Goal: Transaction & Acquisition: Purchase product/service

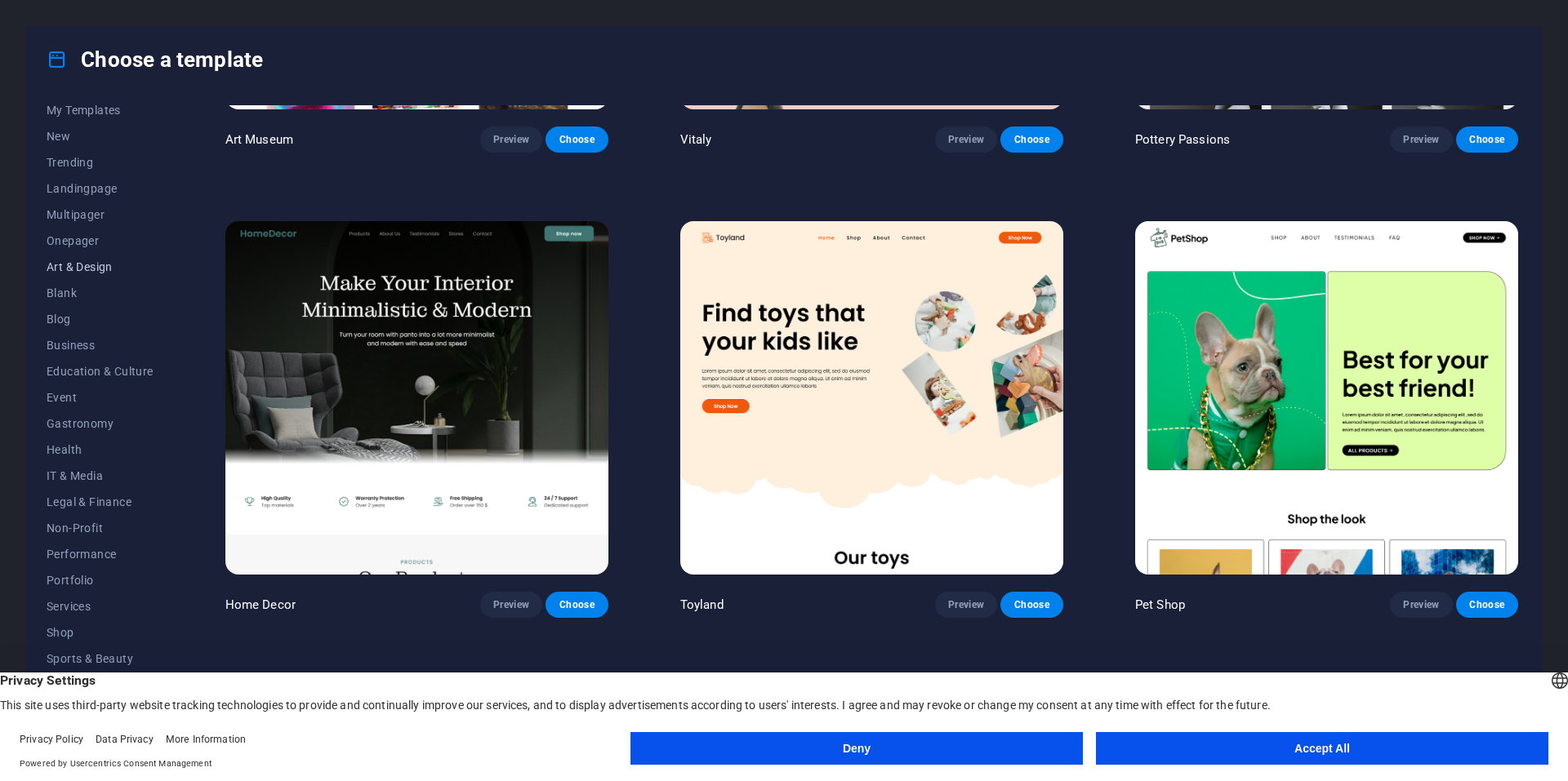
scroll to position [50, 0]
click at [59, 620] on span "Shop" at bounding box center [100, 616] width 107 height 13
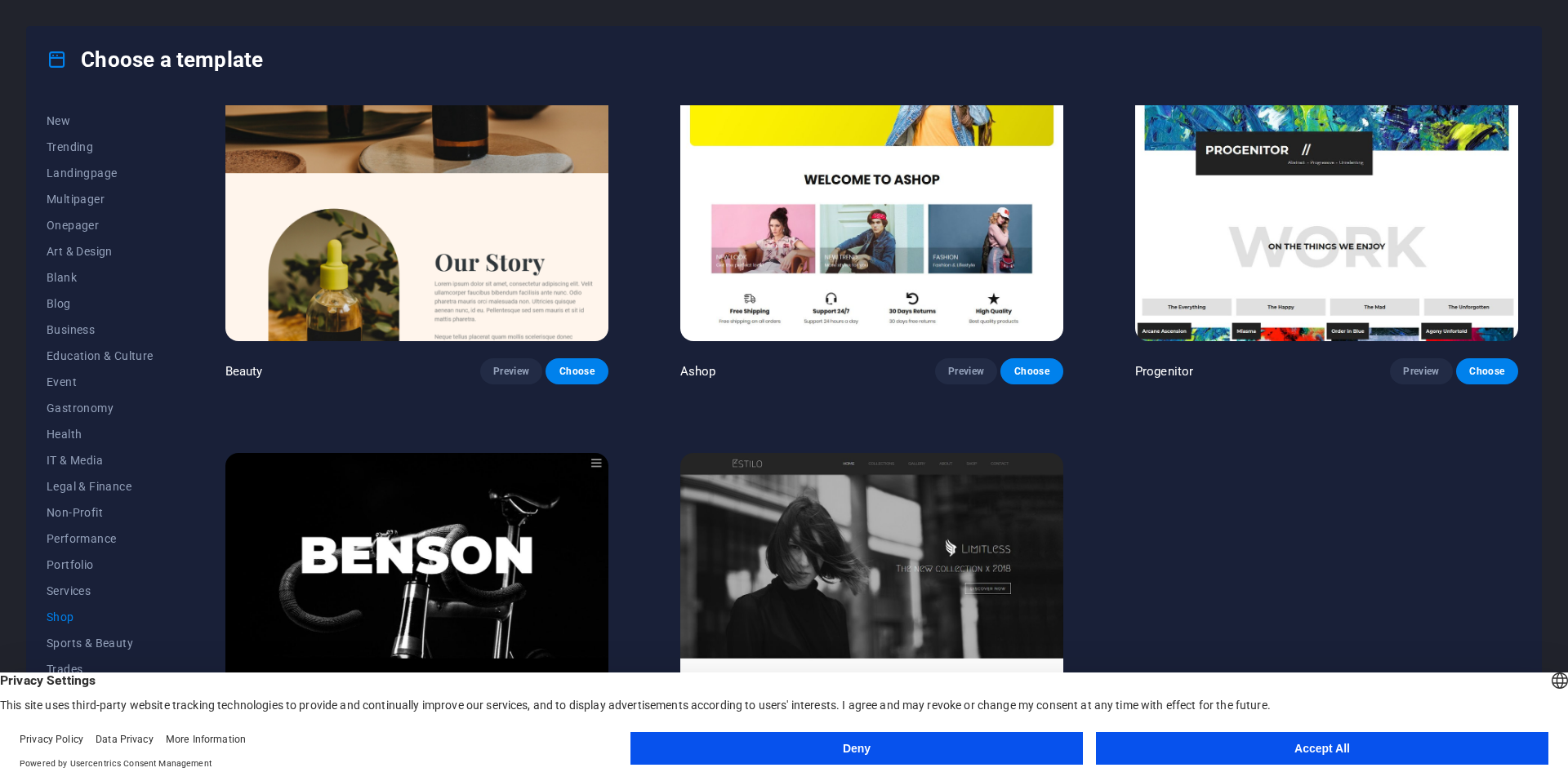
scroll to position [1088, 0]
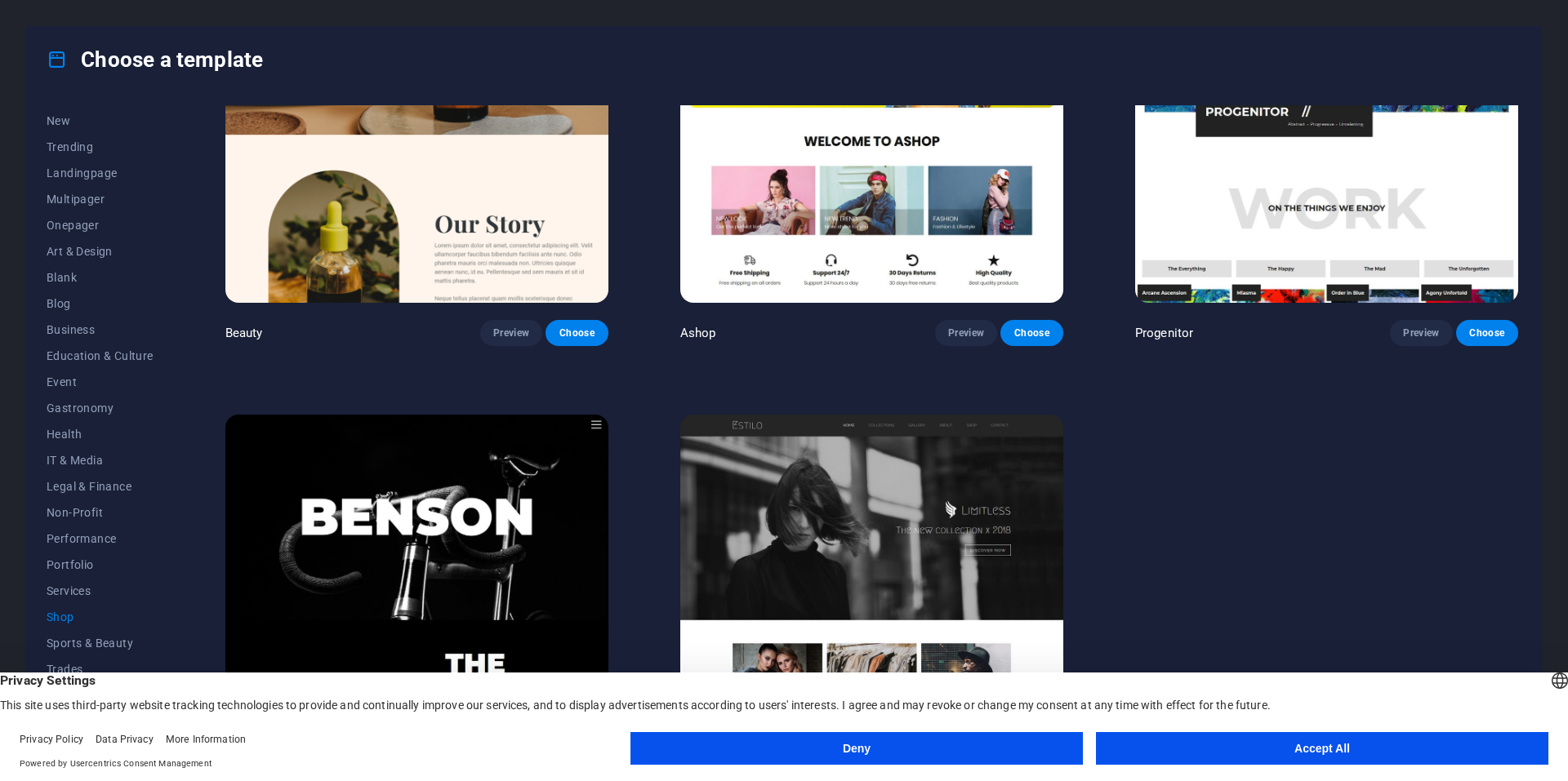
click at [1379, 745] on button "Accept All" at bounding box center [1322, 749] width 452 height 33
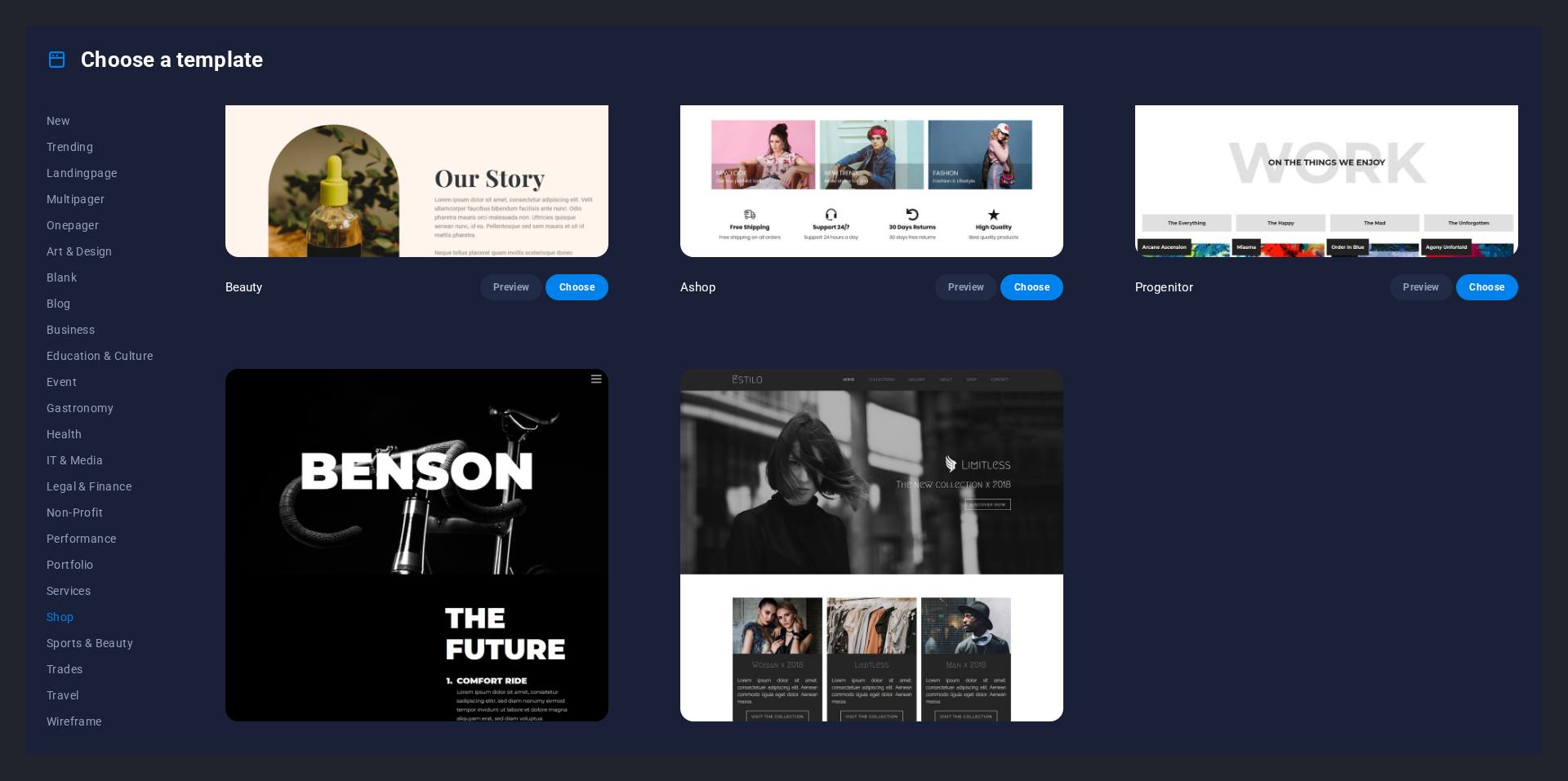
scroll to position [1157, 0]
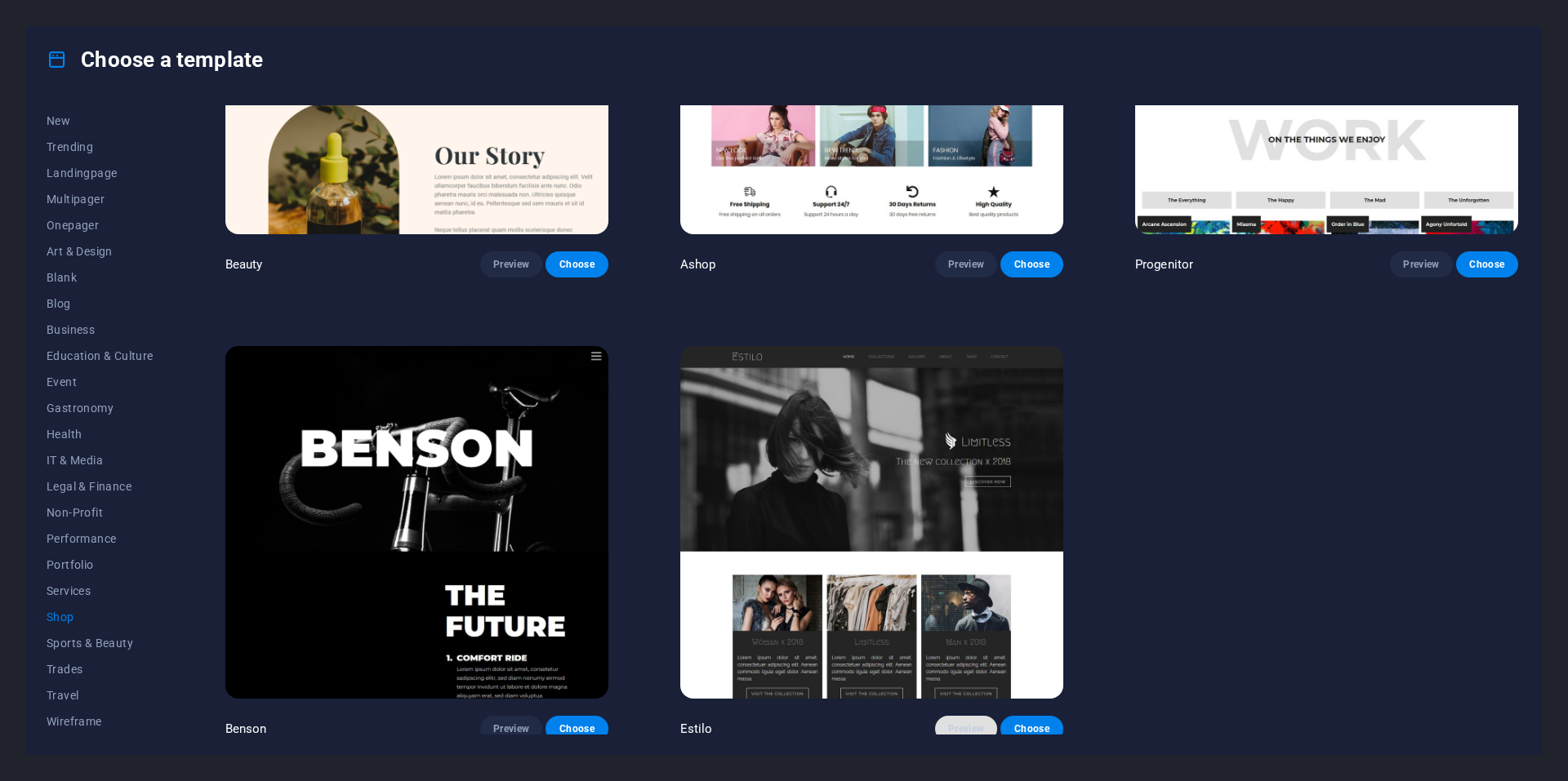
click at [970, 716] on button "Preview" at bounding box center [966, 728] width 62 height 26
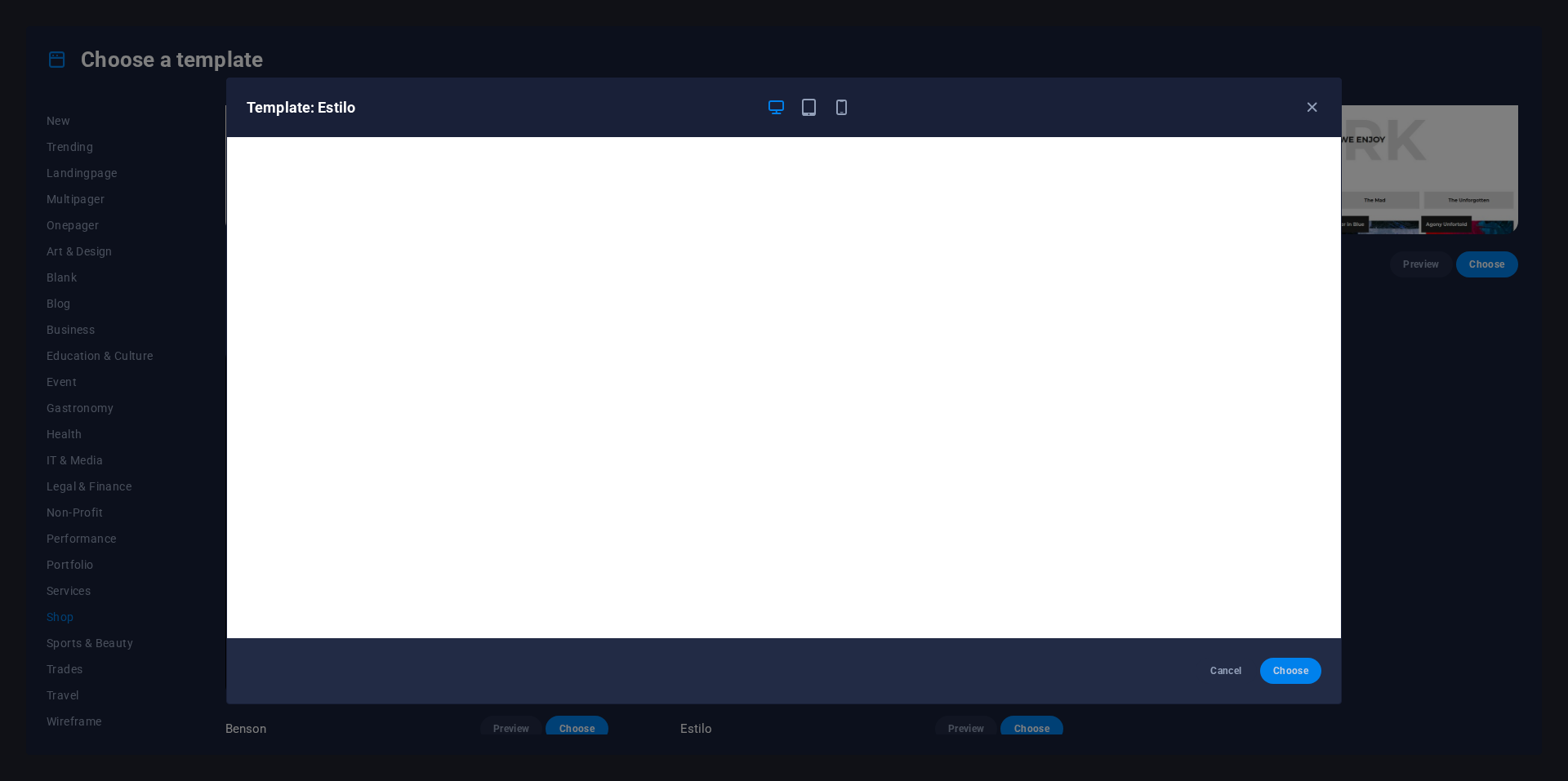
click at [1296, 661] on button "Choose" at bounding box center [1291, 671] width 61 height 26
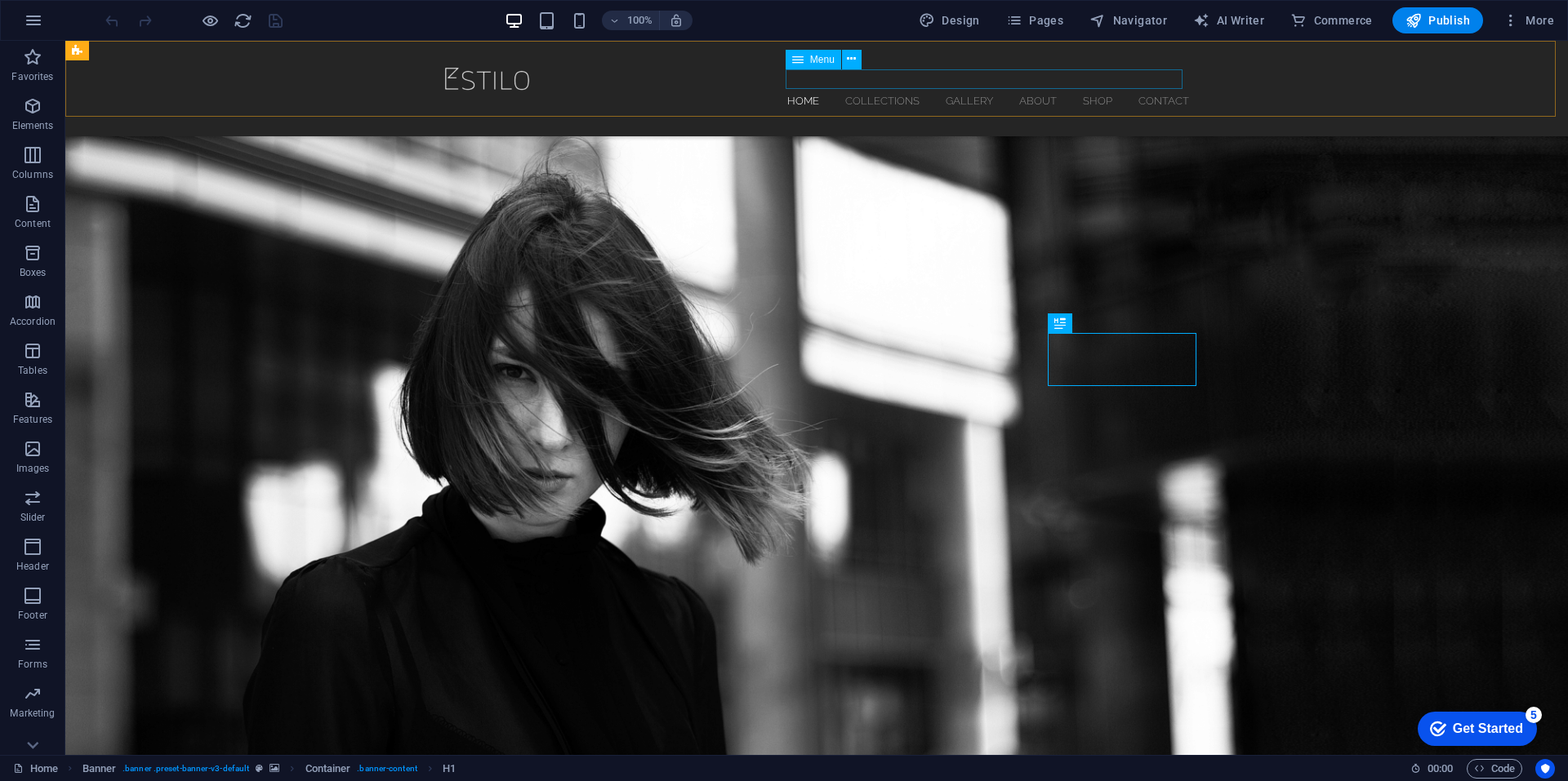
click at [1097, 91] on nav "Home Collections Gallery About Shop Contact" at bounding box center [817, 100] width 745 height 20
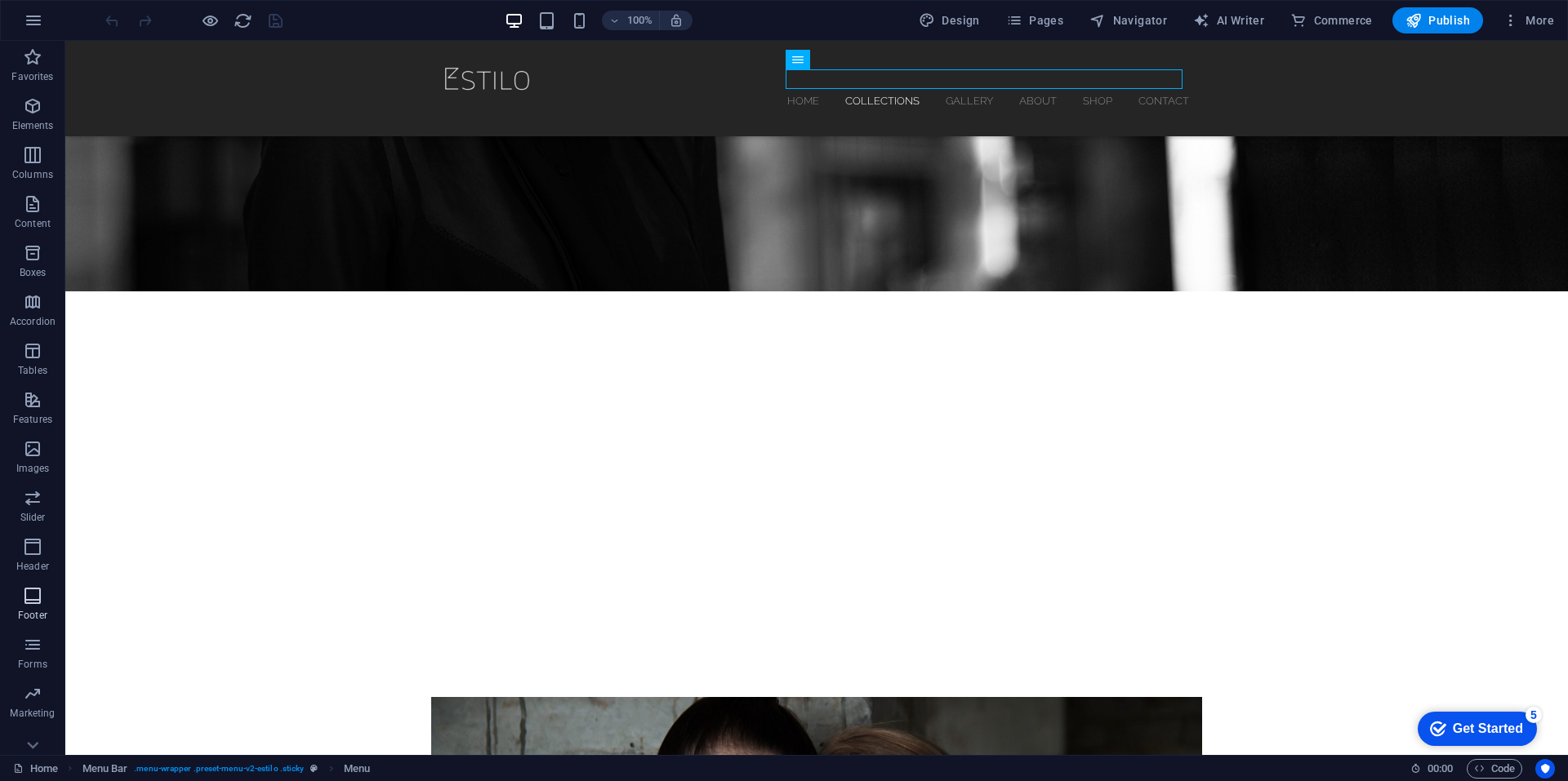
scroll to position [70, 0]
click at [39, 728] on icon "button" at bounding box center [32, 722] width 20 height 20
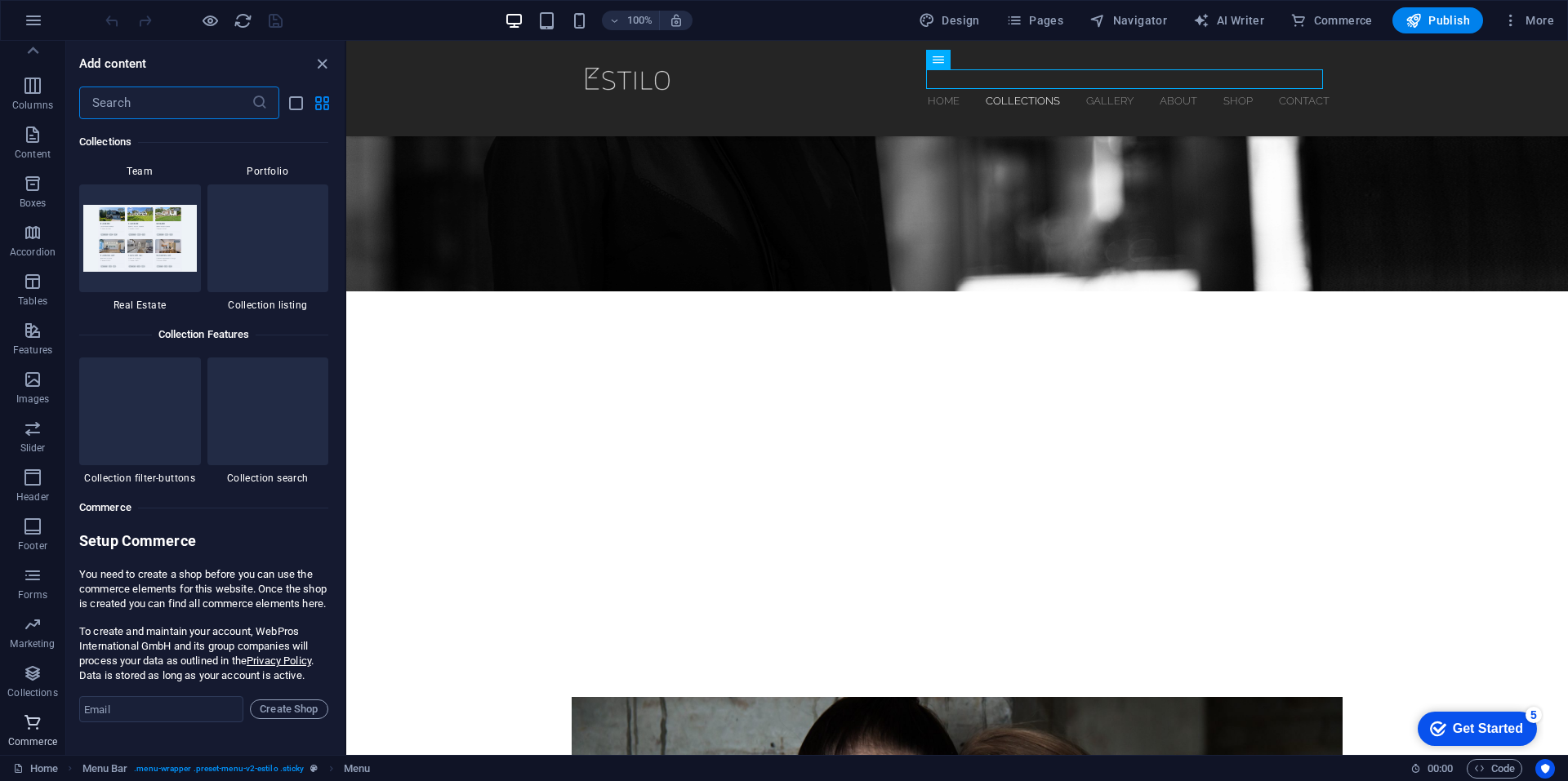
scroll to position [15733, 0]
